Goal: Information Seeking & Learning: Learn about a topic

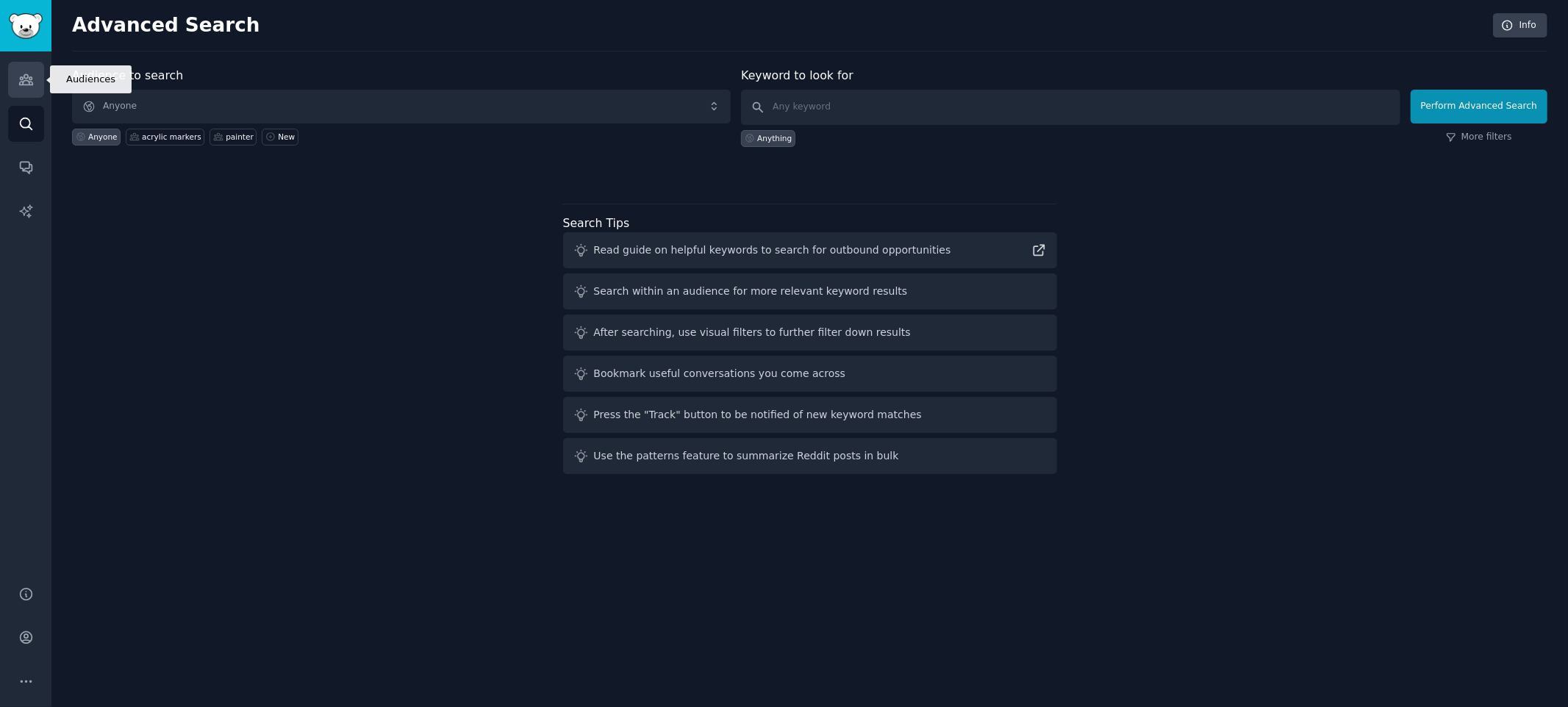
click at [36, 88] on link "Audiences" at bounding box center [26, 80] width 36 height 36
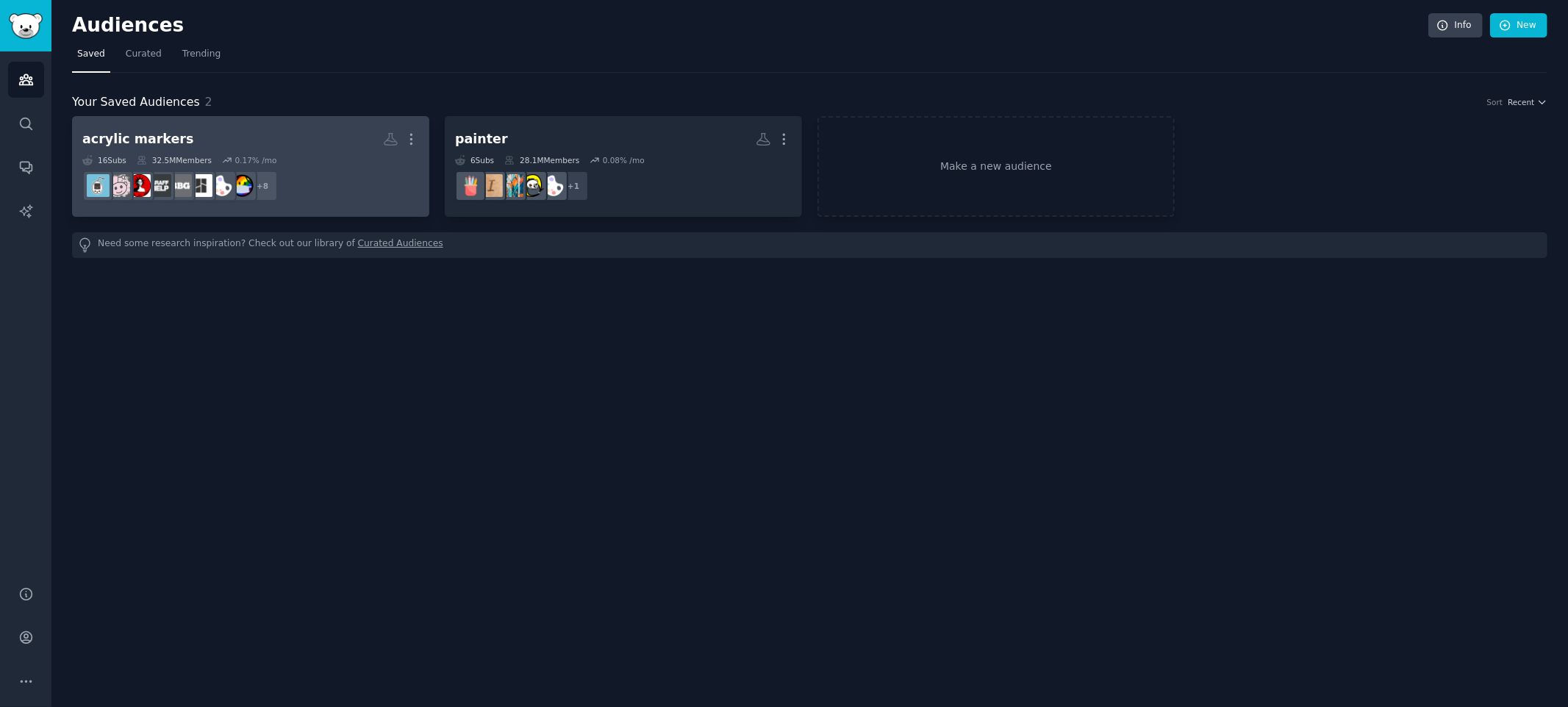
click at [297, 147] on h2 "acrylic markers More" at bounding box center [250, 139] width 336 height 26
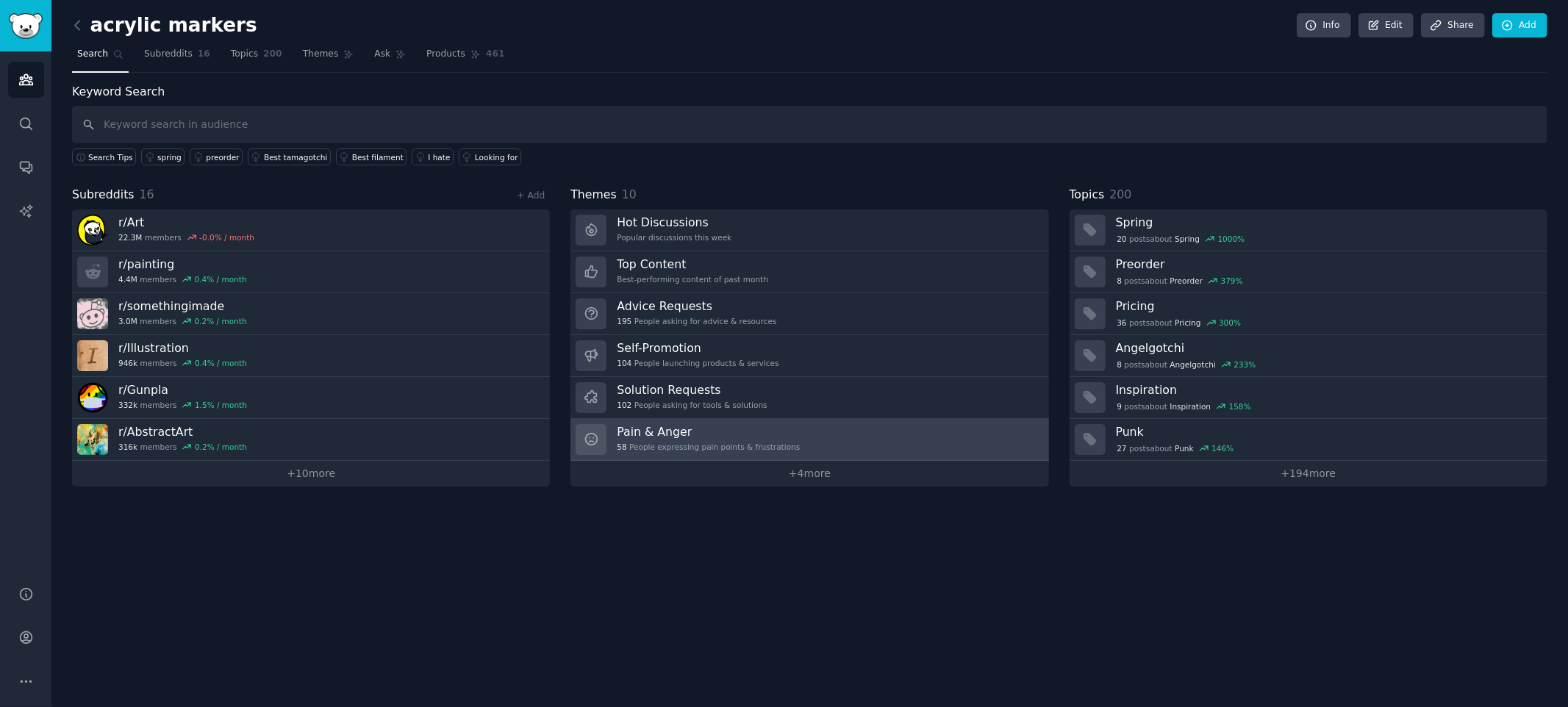
click at [880, 434] on link "Pain & Anger 58 People expressing pain points & frustrations" at bounding box center [809, 439] width 478 height 42
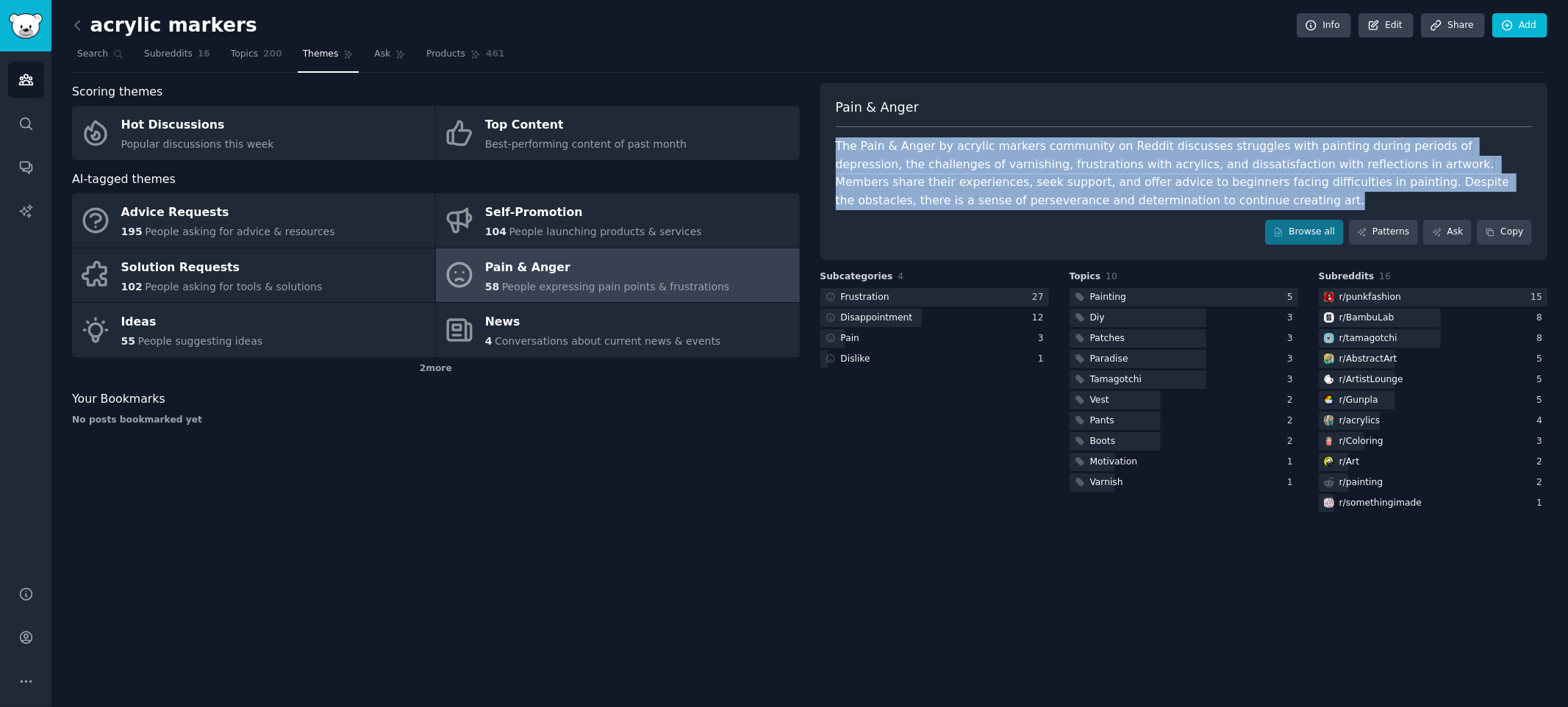
drag, startPoint x: 1151, startPoint y: 210, endPoint x: 827, endPoint y: 136, distance: 332.3
click at [827, 136] on div "Pain & Anger The Pain & Anger by acrylic markers community on Reddit discusses …" at bounding box center [1183, 172] width 727 height 177
click at [1158, 217] on div "Pain & Anger The Pain & Anger by acrylic markers community on Reddit discusses …" at bounding box center [1183, 172] width 727 height 177
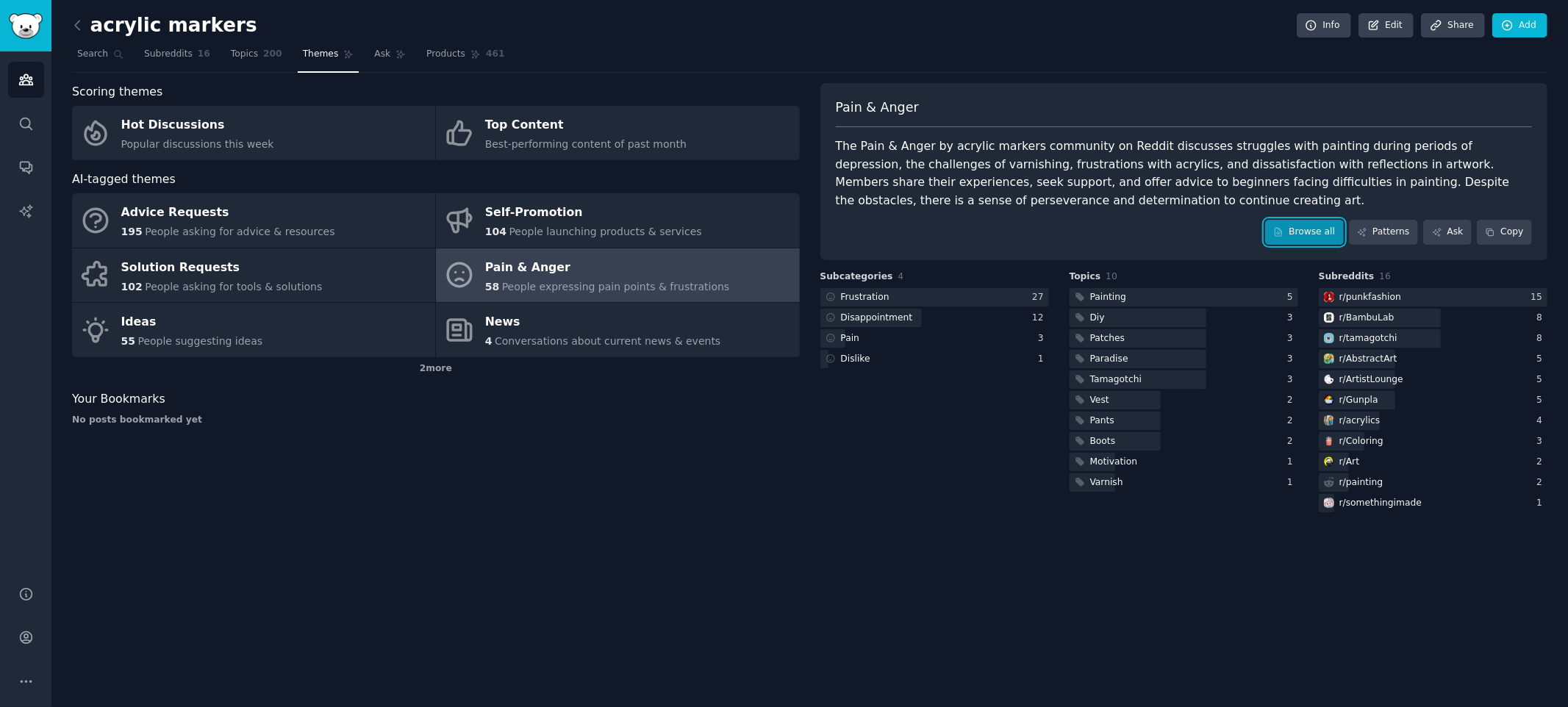
click at [1303, 234] on link "Browse all" at bounding box center [1304, 232] width 79 height 25
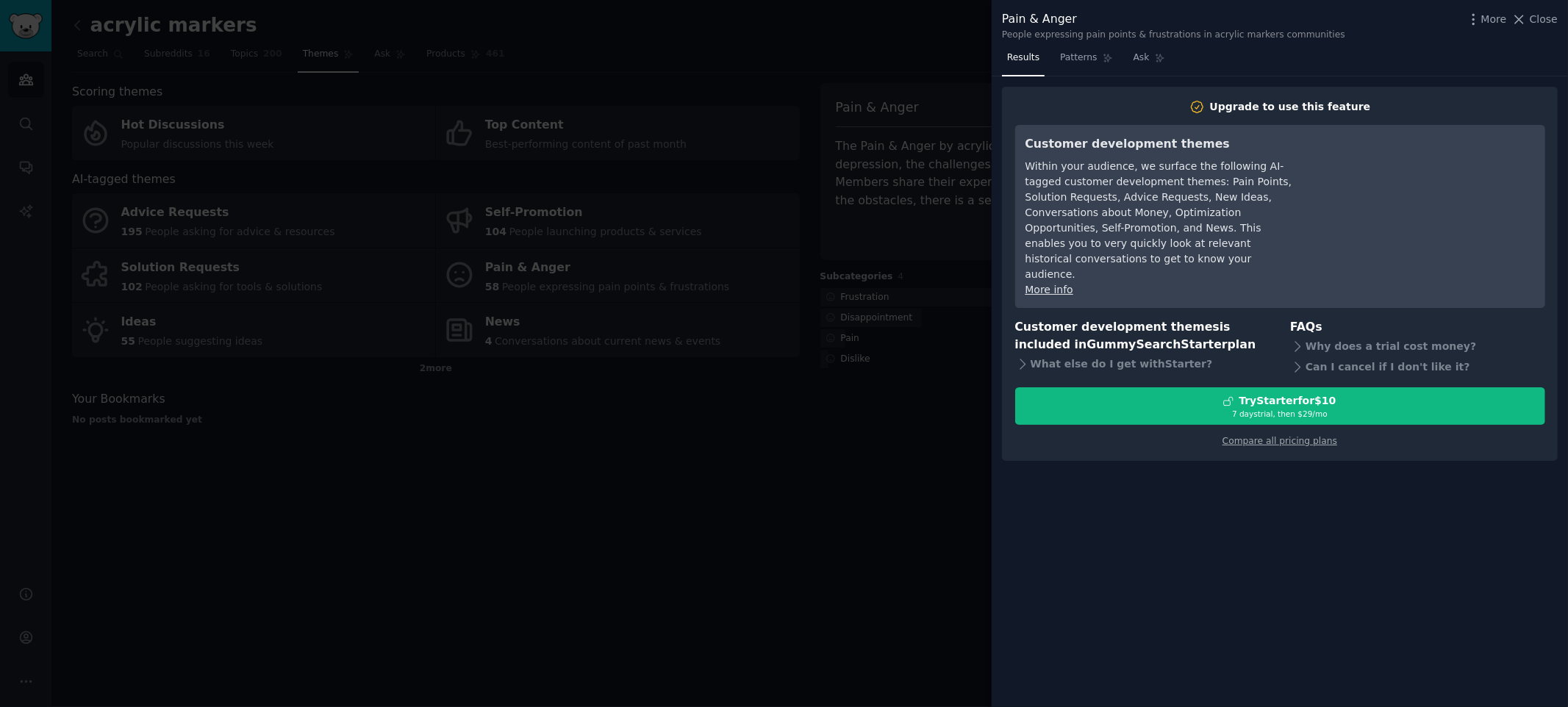
click at [874, 352] on div at bounding box center [784, 354] width 1568 height 707
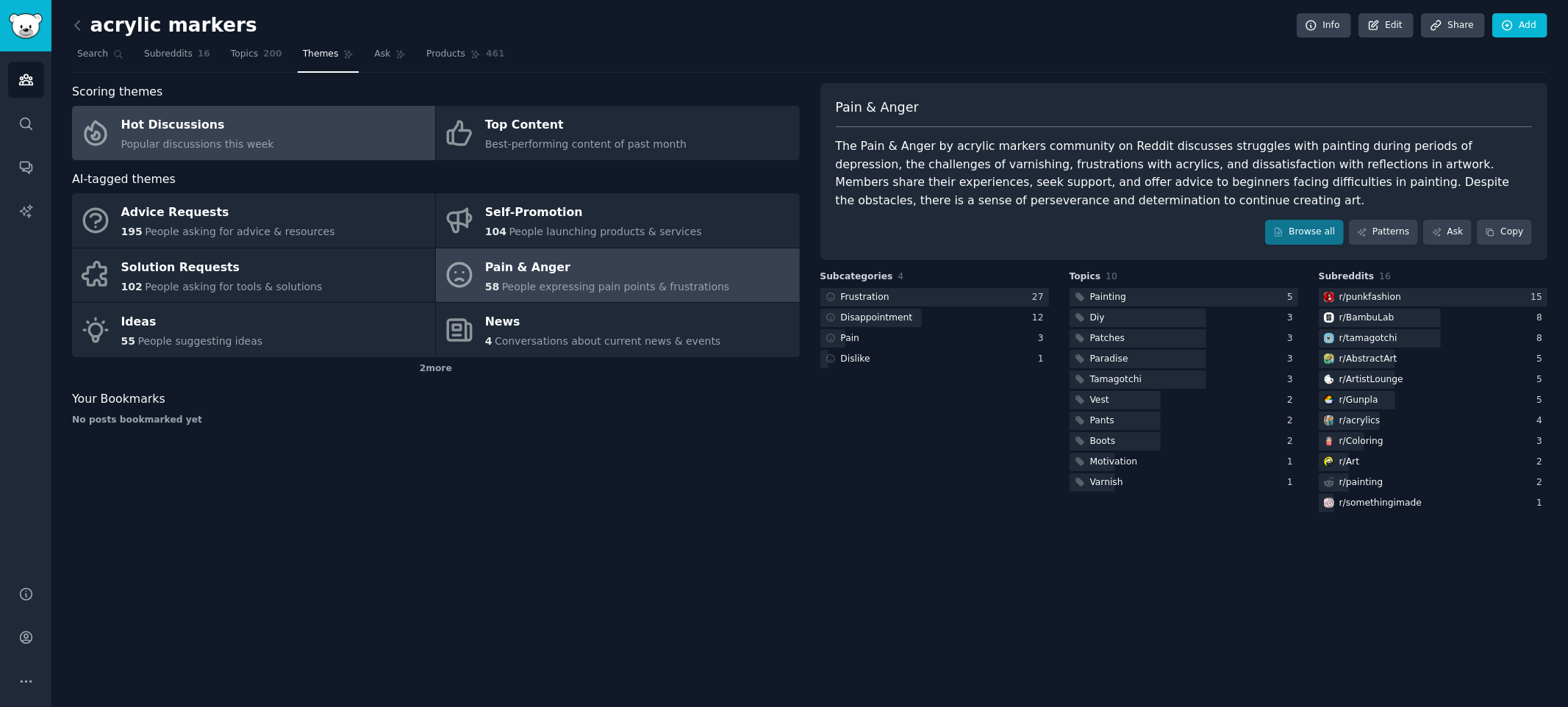
click at [327, 130] on link "Hot Discussions Popular discussions this week" at bounding box center [253, 133] width 363 height 55
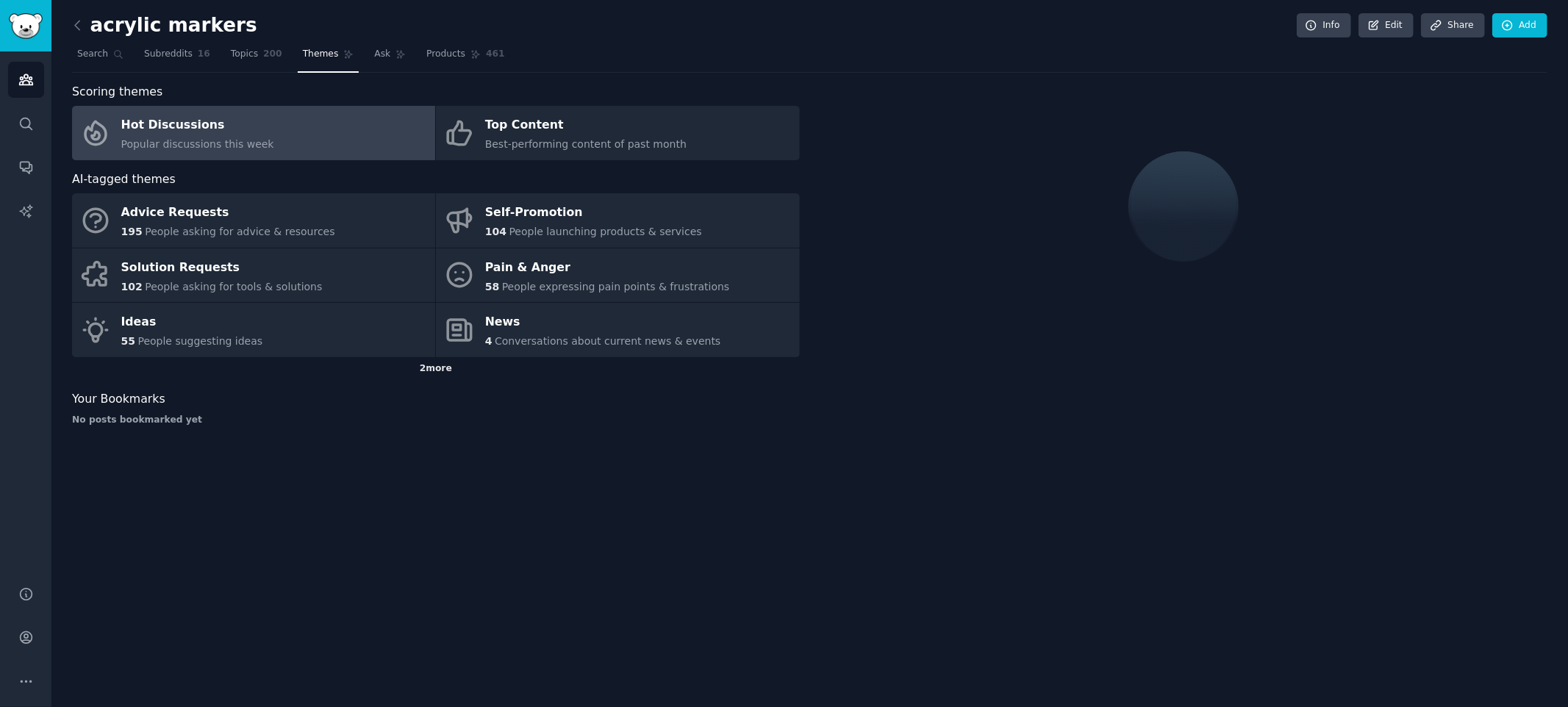
click at [432, 373] on div "2 more" at bounding box center [435, 368] width 727 height 23
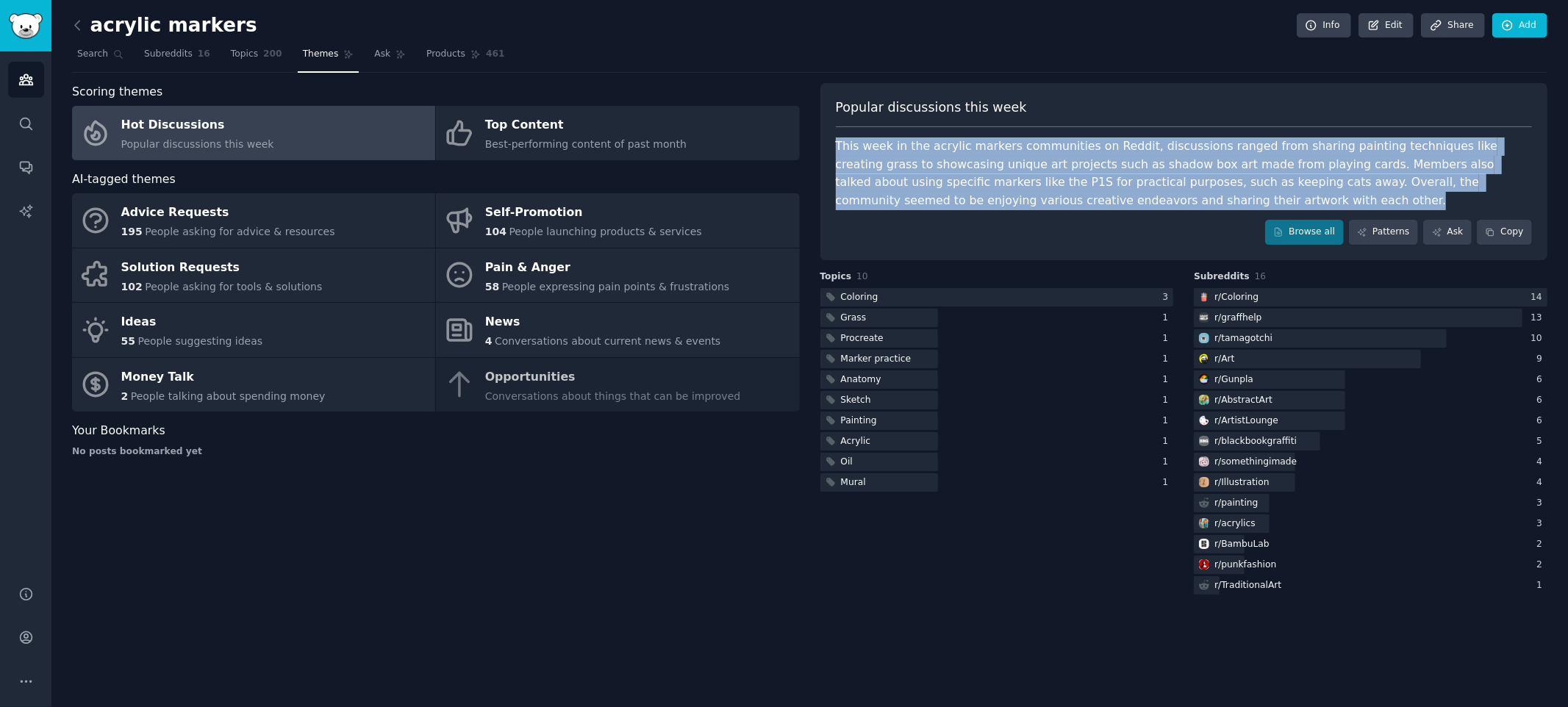
drag, startPoint x: 1123, startPoint y: 198, endPoint x: 832, endPoint y: 142, distance: 296.3
click at [832, 142] on div "Popular discussions this week This week in the acrylic markers communities on R…" at bounding box center [1183, 172] width 727 height 177
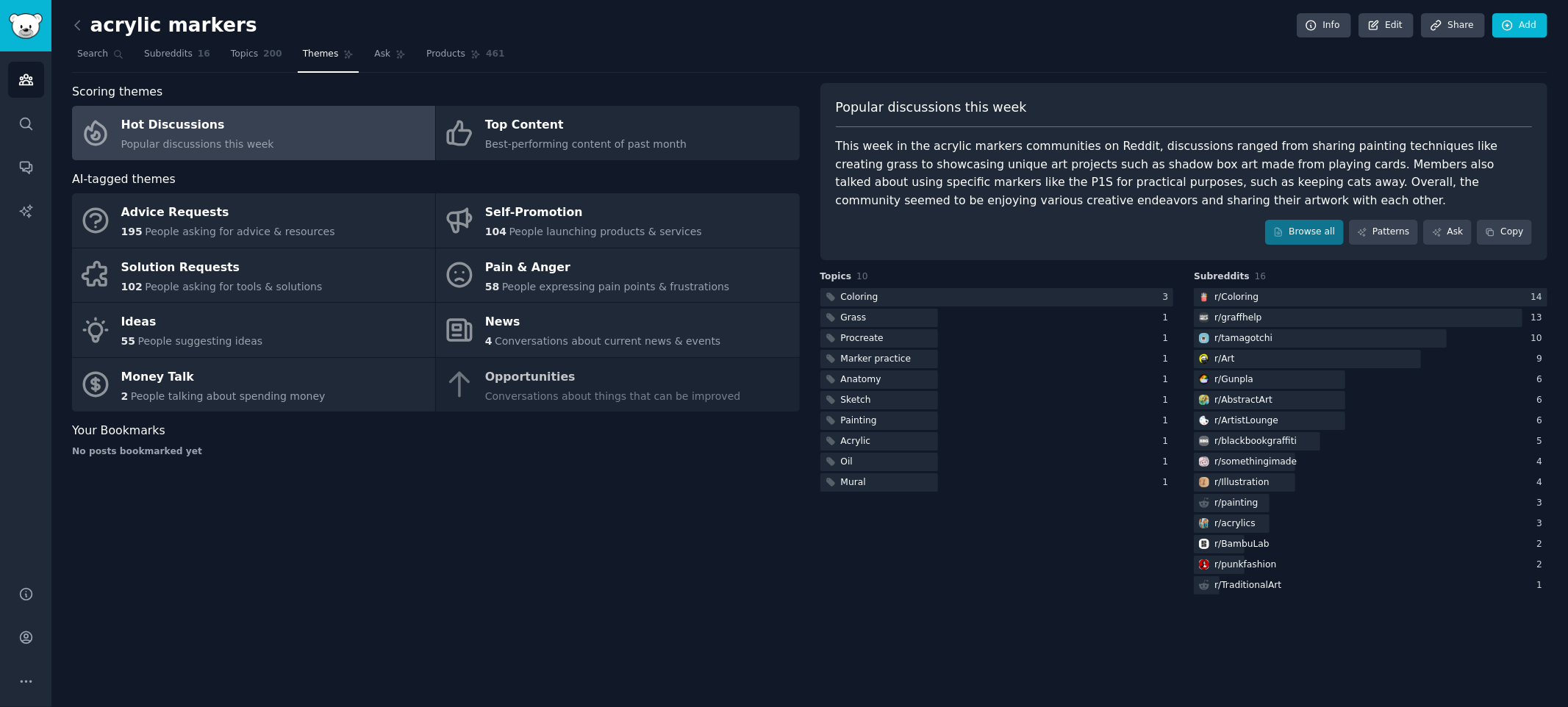
click at [1021, 220] on div "Browse all Patterns Ask Copy" at bounding box center [1184, 232] width 697 height 25
